Goal: Navigation & Orientation: Find specific page/section

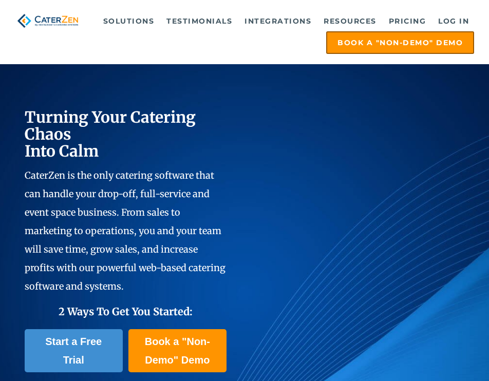
click at [446, 22] on link "Log in" at bounding box center [453, 21] width 41 height 21
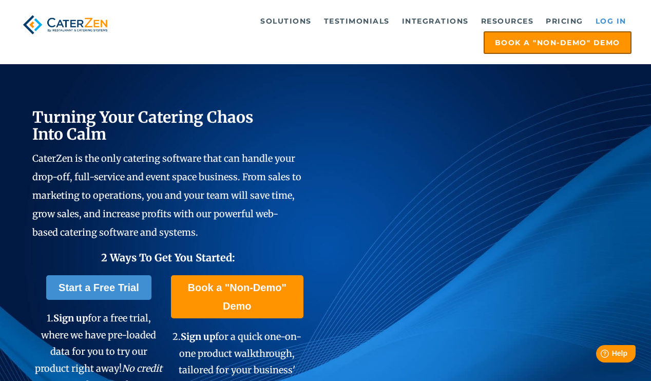
click at [610, 22] on link "Log in" at bounding box center [610, 21] width 41 height 21
click at [606, 21] on link "Log in" at bounding box center [610, 21] width 41 height 21
click at [613, 17] on link "Log in" at bounding box center [610, 21] width 41 height 21
